Goal: Task Accomplishment & Management: Complete application form

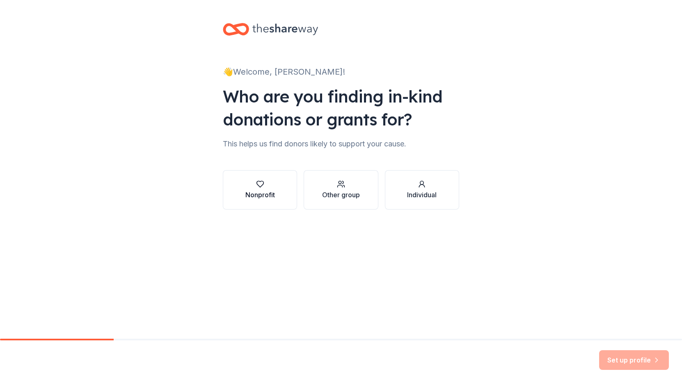
click at [269, 194] on div "Nonprofit" at bounding box center [260, 195] width 30 height 10
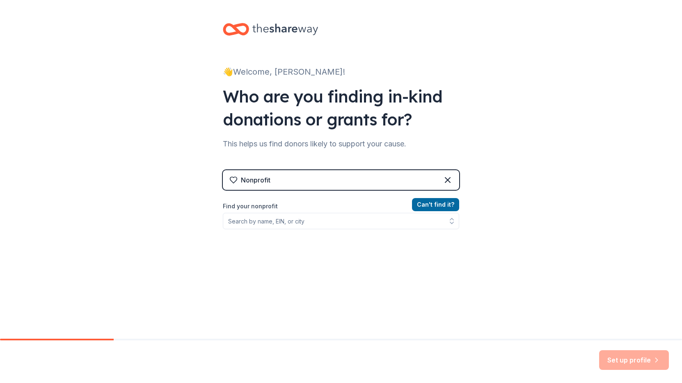
click at [329, 229] on div "Can ' t find it? Find your nonprofit" at bounding box center [341, 247] width 236 height 95
click at [329, 224] on input "Find your nonprofit" at bounding box center [341, 221] width 236 height 16
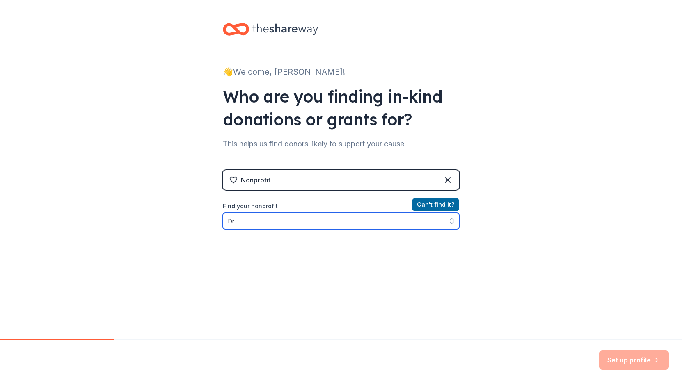
type input "D"
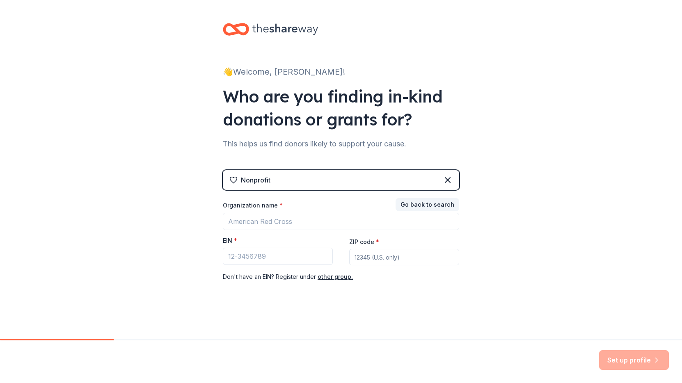
click at [158, 241] on div "👋 Welcome, Lakin! Who are you finding in-kind donations or grants for? This hel…" at bounding box center [341, 169] width 682 height 338
click at [260, 265] on div "EIN *" at bounding box center [278, 251] width 110 height 29
click at [259, 257] on input "EIN *" at bounding box center [278, 256] width 110 height 17
paste input "32-4"
type input "3"
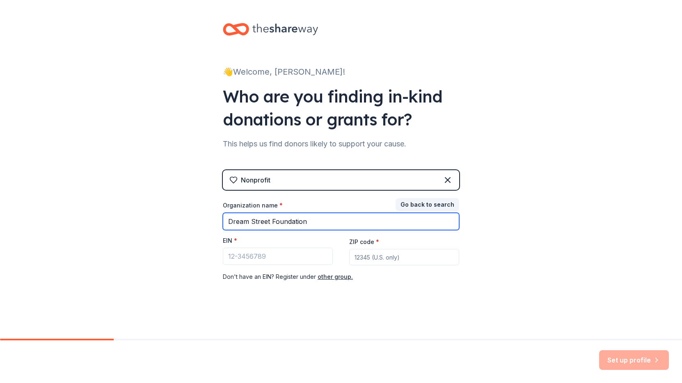
type input "Dream Street Foundation"
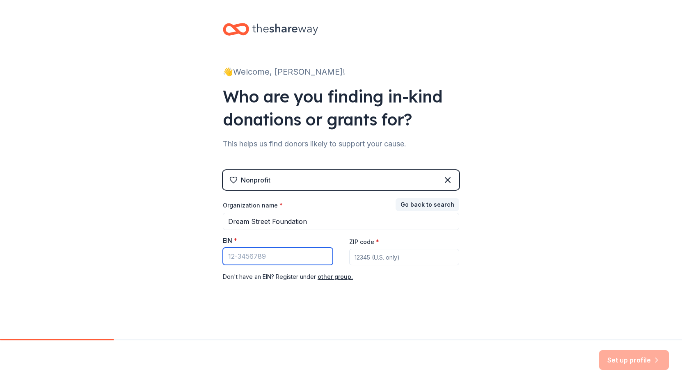
click at [294, 255] on input "EIN *" at bounding box center [278, 256] width 110 height 17
paste input "95-4210774"
type input "95-4210774"
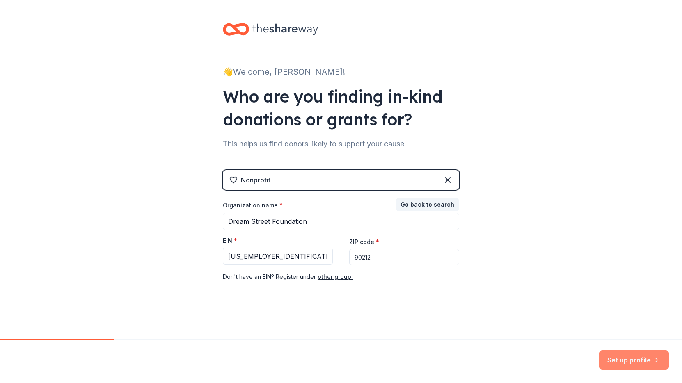
type input "90212"
click at [642, 361] on button "Set up profile" at bounding box center [634, 360] width 70 height 20
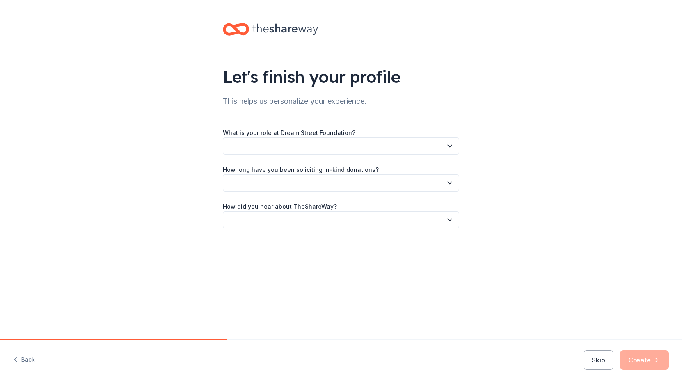
click at [336, 146] on button "button" at bounding box center [341, 145] width 236 height 17
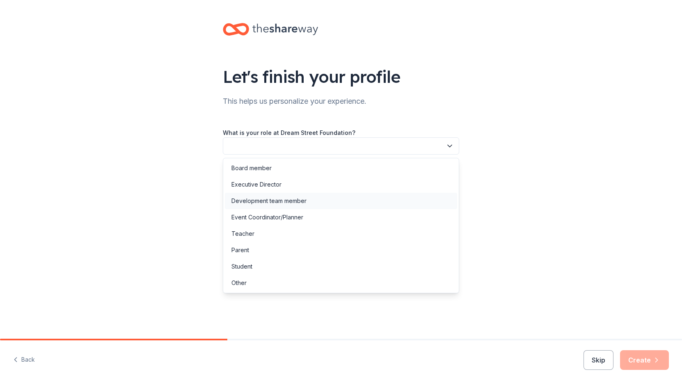
click at [301, 199] on div "Development team member" at bounding box center [268, 201] width 75 height 10
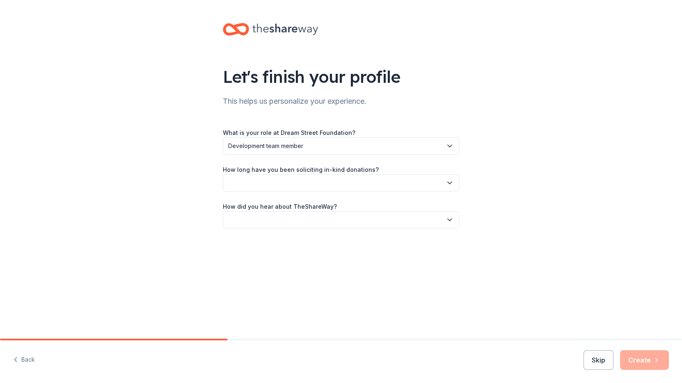
click at [304, 188] on button "button" at bounding box center [341, 182] width 236 height 17
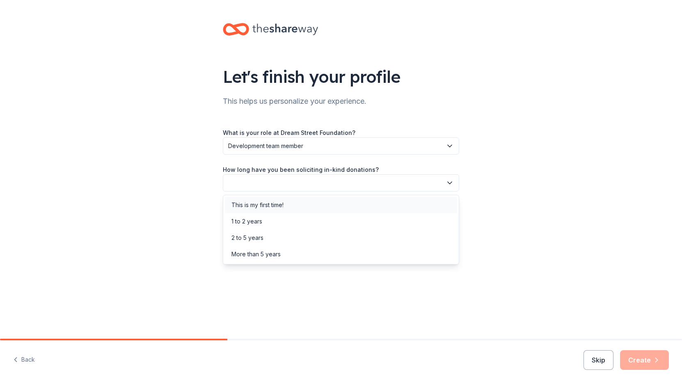
click at [292, 209] on div "This is my first time!" at bounding box center [341, 205] width 232 height 16
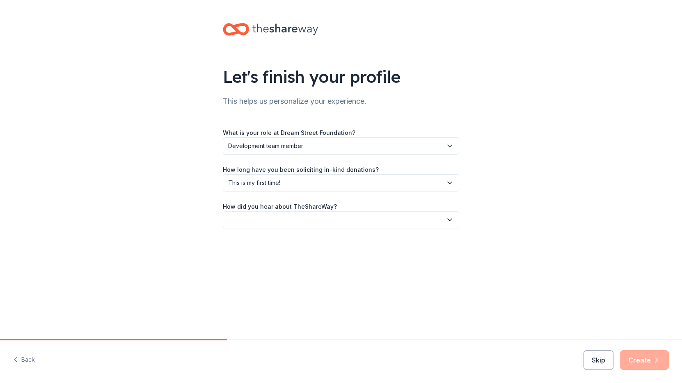
click at [295, 227] on button "button" at bounding box center [341, 219] width 236 height 17
click at [287, 260] on div "Online search" at bounding box center [341, 258] width 232 height 16
click at [636, 359] on button "Create" at bounding box center [644, 360] width 49 height 20
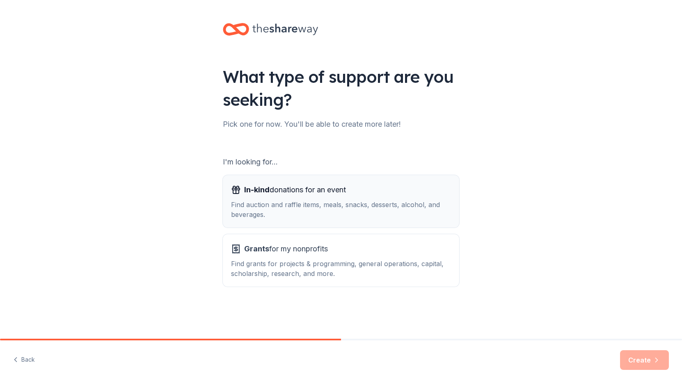
click at [385, 196] on div "In-kind donations for an event Find auction and raffle items, meals, snacks, de…" at bounding box center [341, 201] width 220 height 36
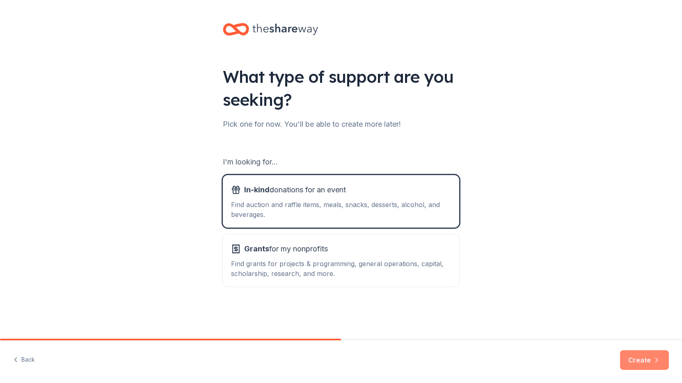
click at [634, 361] on button "Create" at bounding box center [644, 360] width 49 height 20
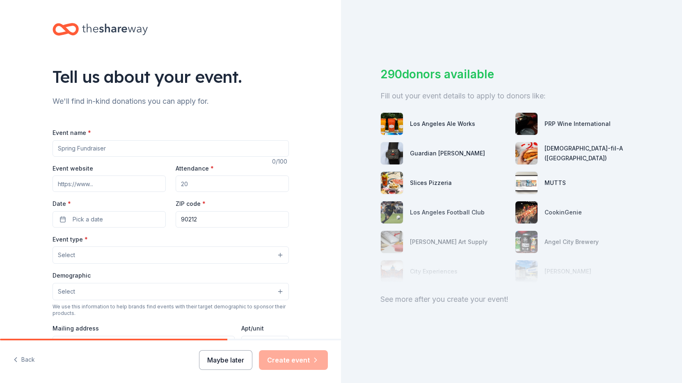
click at [225, 357] on button "Maybe later" at bounding box center [225, 360] width 53 height 20
click at [233, 363] on button "Maybe later" at bounding box center [225, 360] width 53 height 20
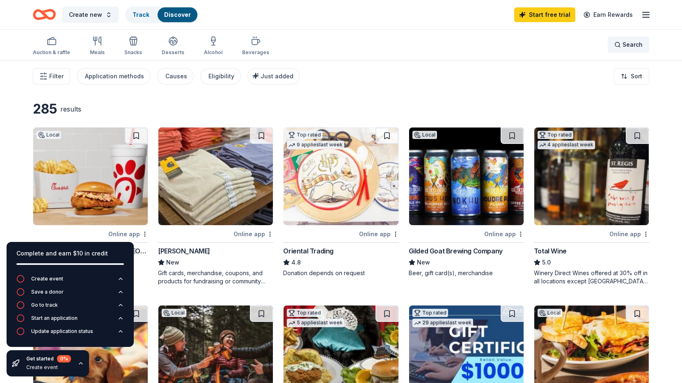
click at [621, 45] on div "Search" at bounding box center [628, 45] width 28 height 10
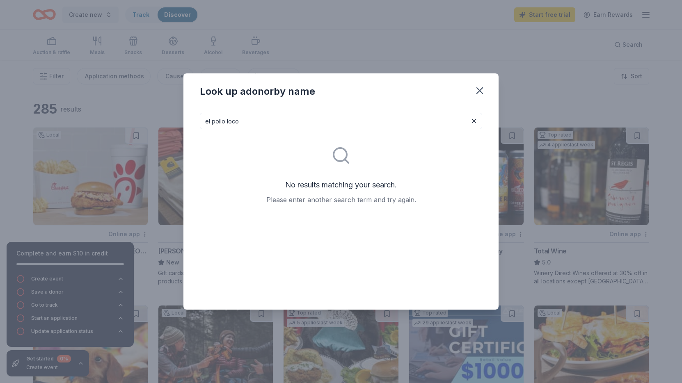
click at [321, 123] on input "el pollo loco" at bounding box center [341, 121] width 282 height 16
type input "e"
click at [479, 87] on icon "button" at bounding box center [479, 90] width 11 height 11
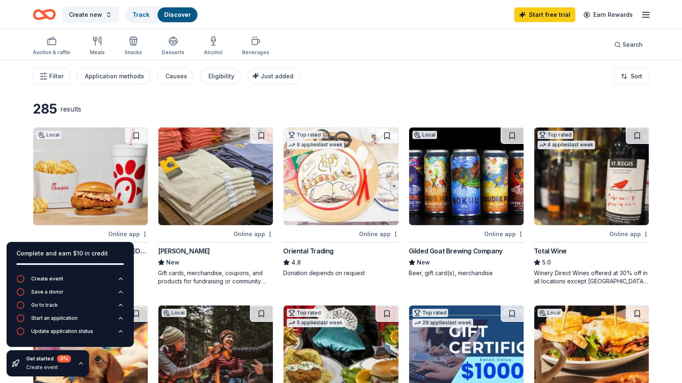
click at [641, 14] on icon "button" at bounding box center [646, 15] width 10 height 10
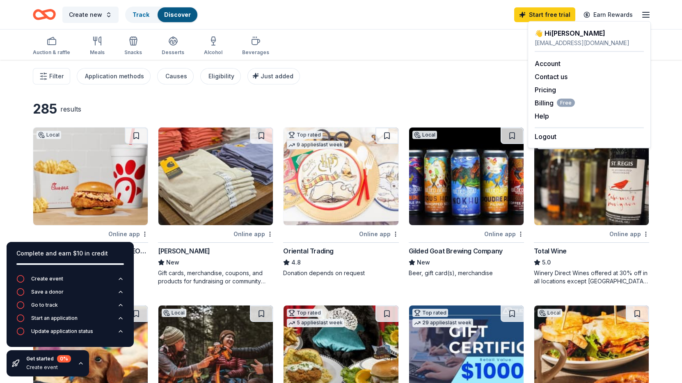
click at [645, 13] on icon "button" at bounding box center [646, 15] width 10 height 10
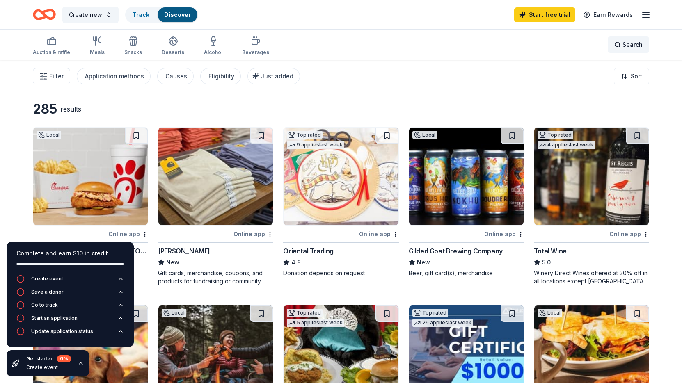
click at [629, 49] on span "Search" at bounding box center [632, 45] width 20 height 10
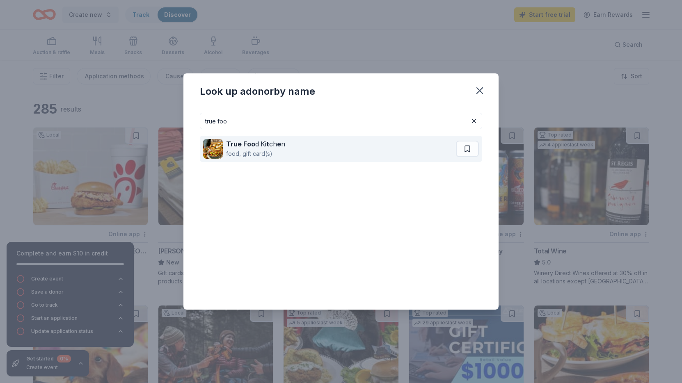
type input "true foo"
click at [308, 146] on div "True Foo d Ki t ch e n food, gift card(s)" at bounding box center [329, 149] width 253 height 26
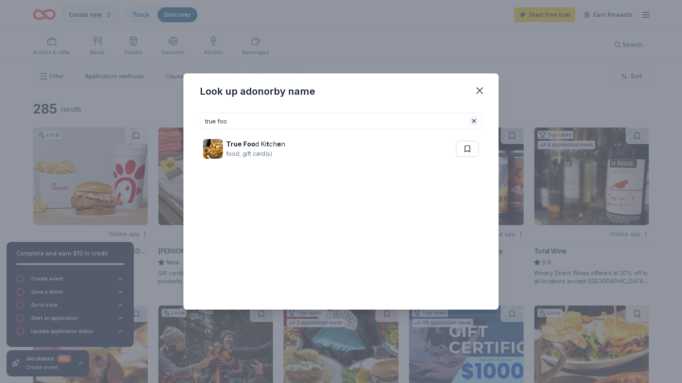
click at [469, 122] on button at bounding box center [474, 121] width 10 height 10
click at [448, 122] on input at bounding box center [341, 121] width 282 height 16
drag, startPoint x: 448, startPoint y: 122, endPoint x: 381, endPoint y: 105, distance: 69.0
click at [381, 105] on div "Look up a donor by name" at bounding box center [340, 89] width 315 height 33
click at [338, 123] on input "terrane" at bounding box center [341, 121] width 282 height 16
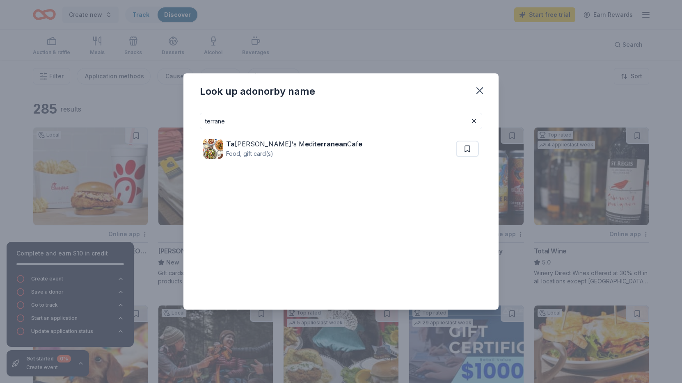
click at [338, 123] on input "terrane" at bounding box center [341, 121] width 282 height 16
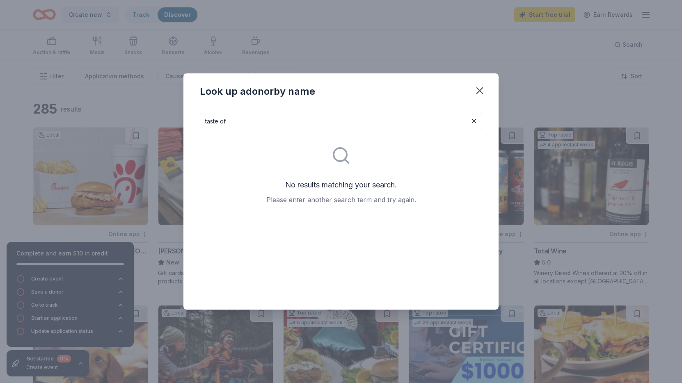
click at [228, 123] on input "taste of" at bounding box center [341, 121] width 282 height 16
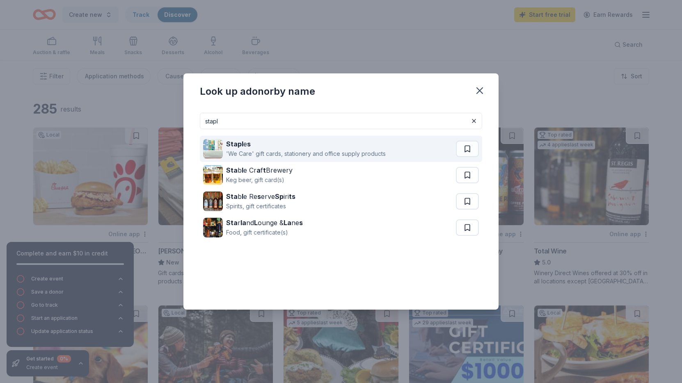
type input "stapl"
click at [296, 146] on div "Stapl e s" at bounding box center [306, 144] width 160 height 10
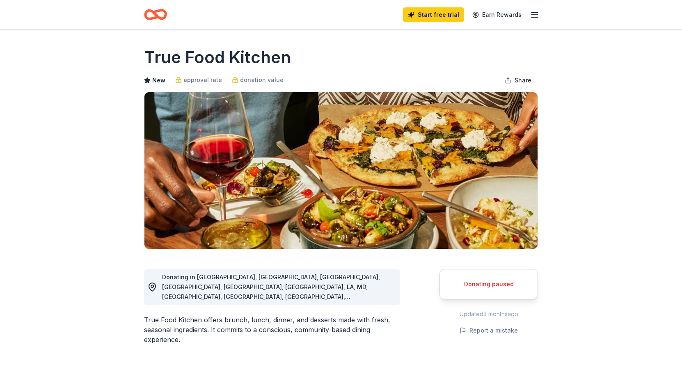
click at [535, 16] on icon "button" at bounding box center [535, 15] width 10 height 10
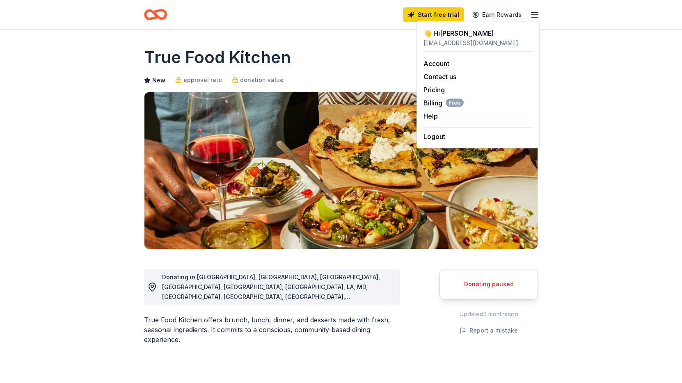
click at [535, 16] on icon "button" at bounding box center [535, 15] width 10 height 10
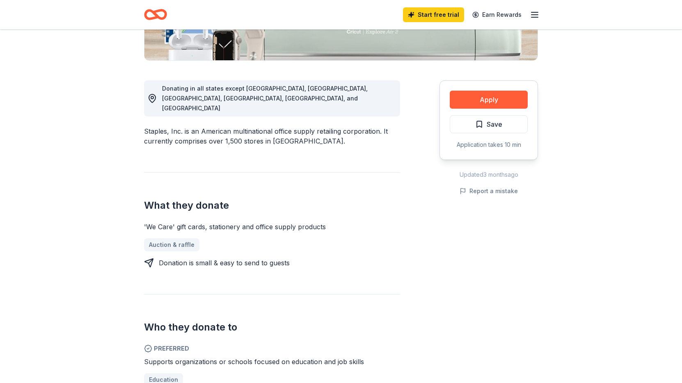
scroll to position [190, 0]
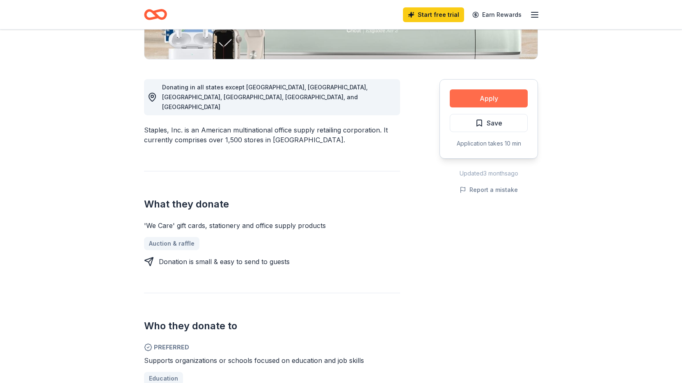
click at [482, 98] on button "Apply" at bounding box center [489, 98] width 78 height 18
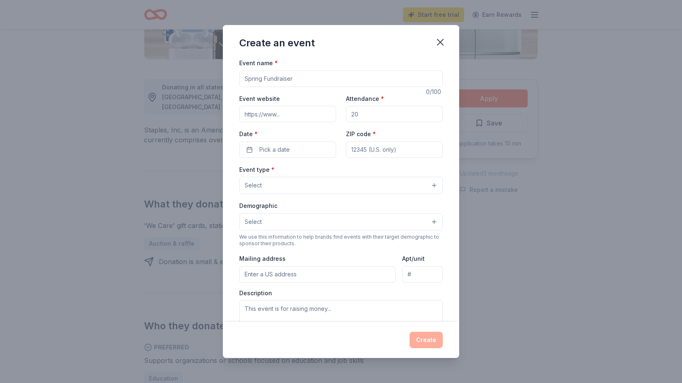
click at [317, 82] on input "Event name *" at bounding box center [340, 79] width 203 height 16
type input "Dream Street Foundation Fall Gala"
click at [362, 112] on input "Attendance *" at bounding box center [394, 114] width 97 height 16
type input "250"
click at [286, 152] on span "Pick a date" at bounding box center [274, 150] width 30 height 10
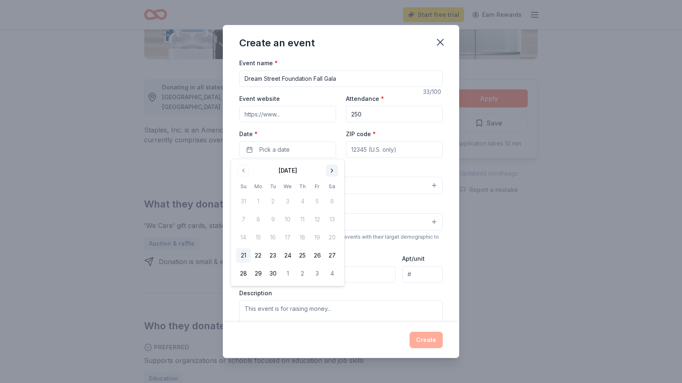
click at [333, 173] on button "Go to next month" at bounding box center [331, 170] width 11 height 11
click at [330, 235] on button "15" at bounding box center [331, 237] width 15 height 15
click at [380, 148] on input "ZIP code *" at bounding box center [394, 150] width 97 height 16
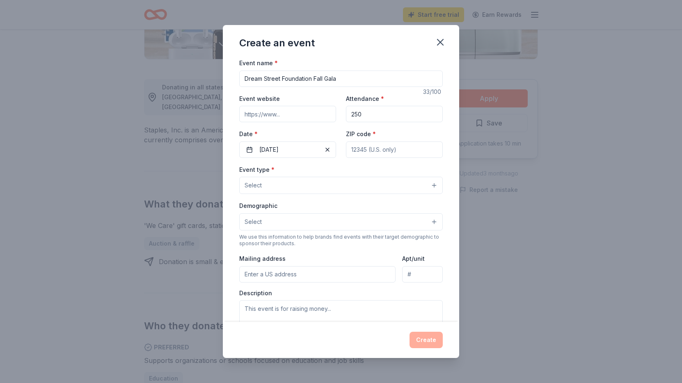
click at [337, 186] on button "Select" at bounding box center [340, 185] width 203 height 17
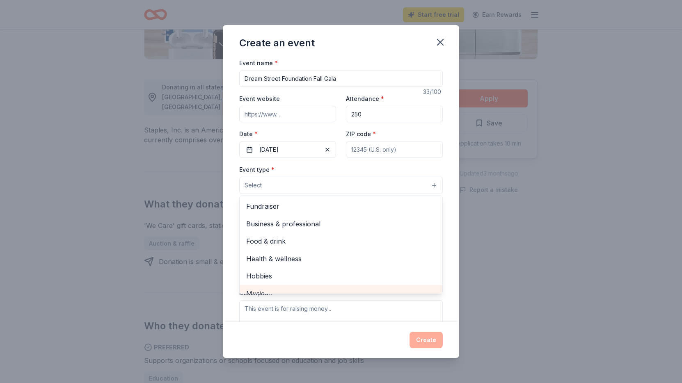
scroll to position [0, 0]
click at [388, 146] on div "Event name * Dream Street Foundation Fall Gala 33 /100 Event website Attendance…" at bounding box center [340, 247] width 203 height 379
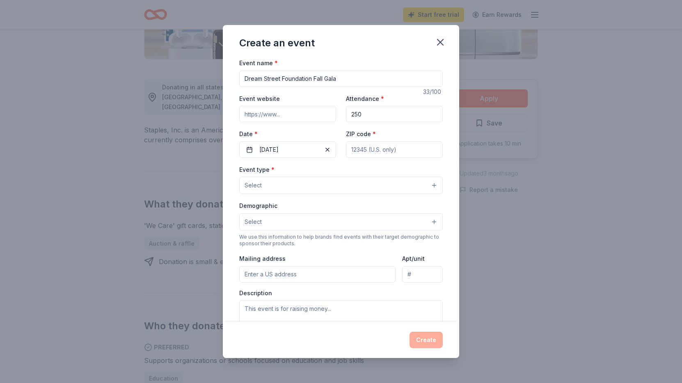
click at [389, 151] on input "ZIP code *" at bounding box center [394, 150] width 97 height 16
type input "90064"
click at [372, 164] on div "Event type * Select" at bounding box center [340, 179] width 203 height 30
click at [367, 187] on button "Select" at bounding box center [340, 185] width 203 height 17
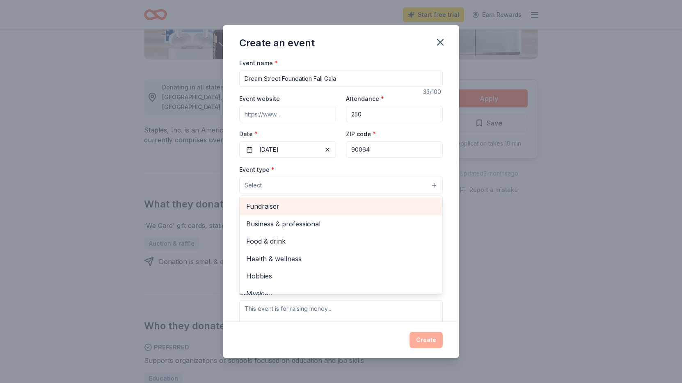
click at [325, 207] on span "Fundraiser" at bounding box center [341, 206] width 190 height 11
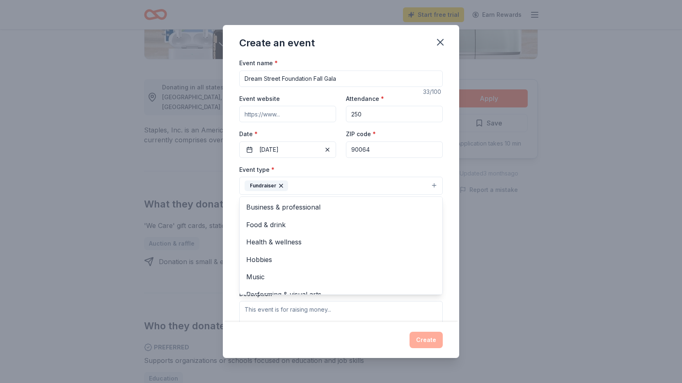
click at [347, 166] on div "Event type * Fundraiser Business & professional Food & drink Health & wellness …" at bounding box center [340, 179] width 203 height 31
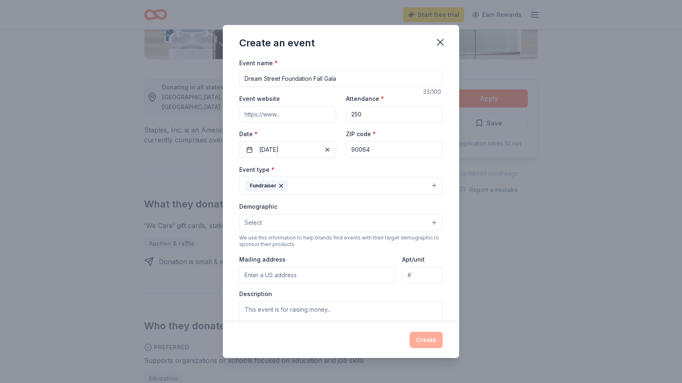
click at [322, 228] on button "Select" at bounding box center [340, 222] width 203 height 17
click at [339, 207] on div "Demographic Select All genders Mostly men Mostly women All ages [DEMOGRAPHIC_DA…" at bounding box center [340, 216] width 203 height 30
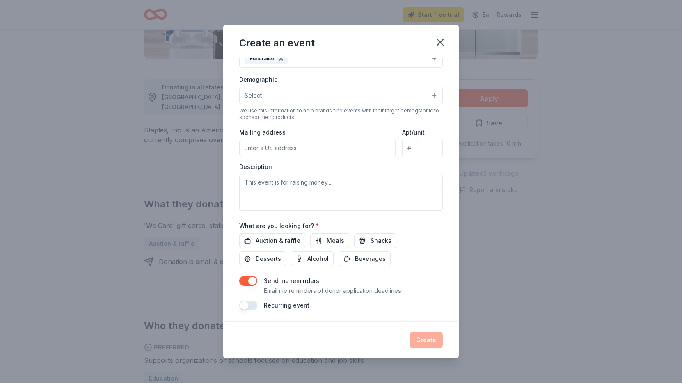
scroll to position [127, 0]
click at [288, 239] on span "Auction & raffle" at bounding box center [278, 241] width 45 height 10
click at [327, 241] on span "Meals" at bounding box center [336, 241] width 18 height 10
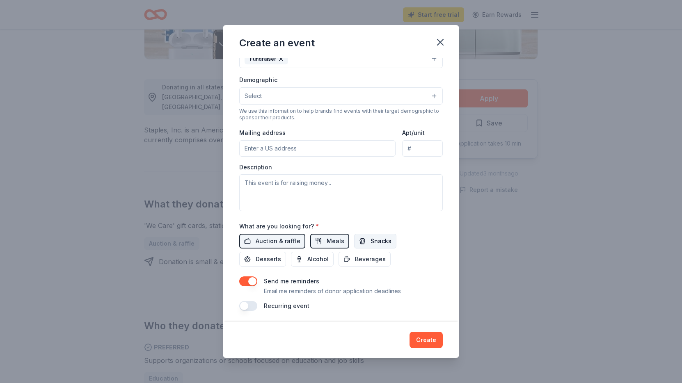
click at [363, 241] on button "Snacks" at bounding box center [375, 241] width 42 height 15
click at [286, 252] on button "Desserts" at bounding box center [262, 259] width 47 height 15
click at [291, 257] on button "Alcohol" at bounding box center [312, 259] width 43 height 15
click at [355, 257] on span "Beverages" at bounding box center [370, 259] width 31 height 10
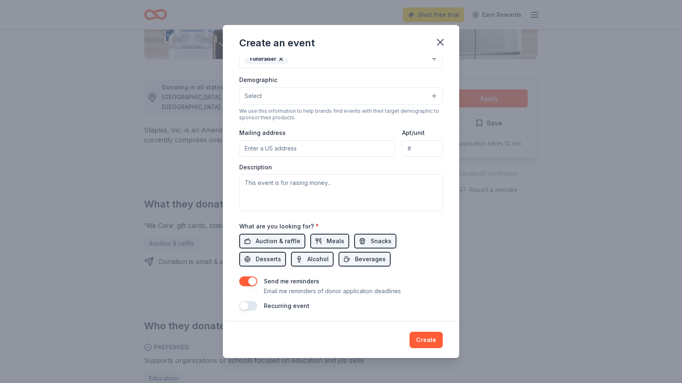
click at [253, 279] on button "button" at bounding box center [248, 281] width 18 height 10
click at [431, 338] on button "Create" at bounding box center [425, 340] width 33 height 16
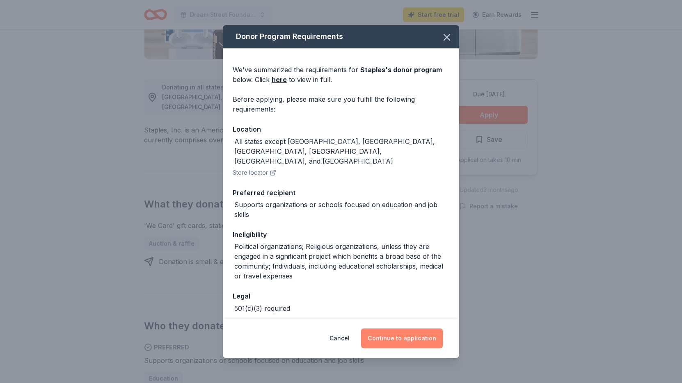
click at [398, 335] on button "Continue to application" at bounding box center [402, 339] width 82 height 20
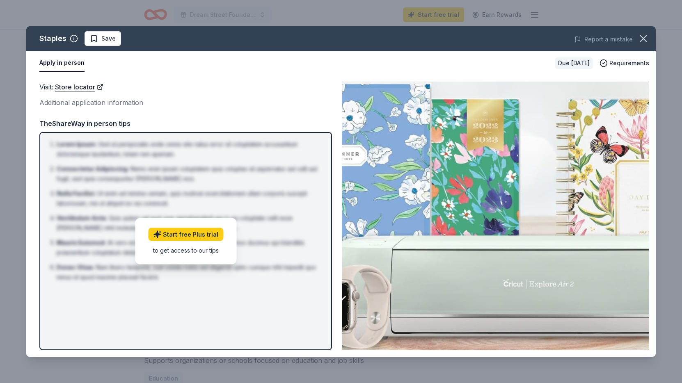
click at [69, 64] on button "Apply in person" at bounding box center [61, 63] width 45 height 17
click at [80, 87] on link "Store locator" at bounding box center [79, 87] width 48 height 11
click at [648, 42] on icon "button" at bounding box center [642, 38] width 11 height 11
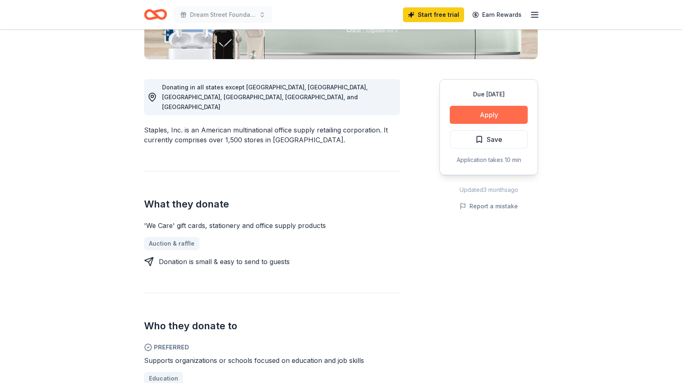
click at [499, 114] on button "Apply" at bounding box center [489, 115] width 78 height 18
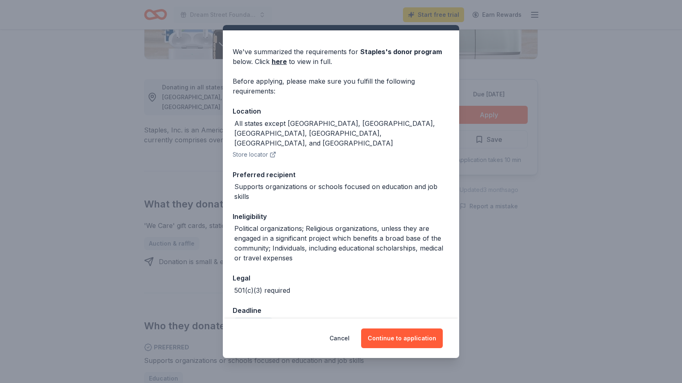
scroll to position [18, 0]
click at [277, 63] on link "here" at bounding box center [279, 62] width 15 height 10
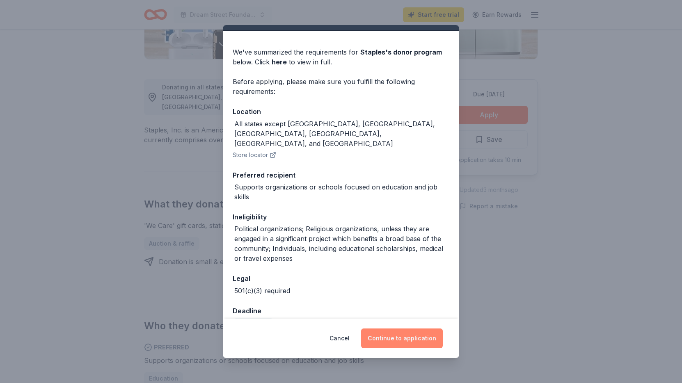
click at [390, 336] on button "Continue to application" at bounding box center [402, 339] width 82 height 20
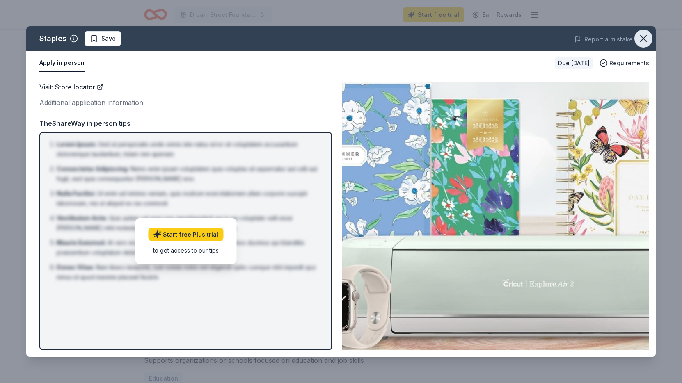
click at [640, 40] on icon "button" at bounding box center [642, 38] width 11 height 11
